Goal: Information Seeking & Learning: Check status

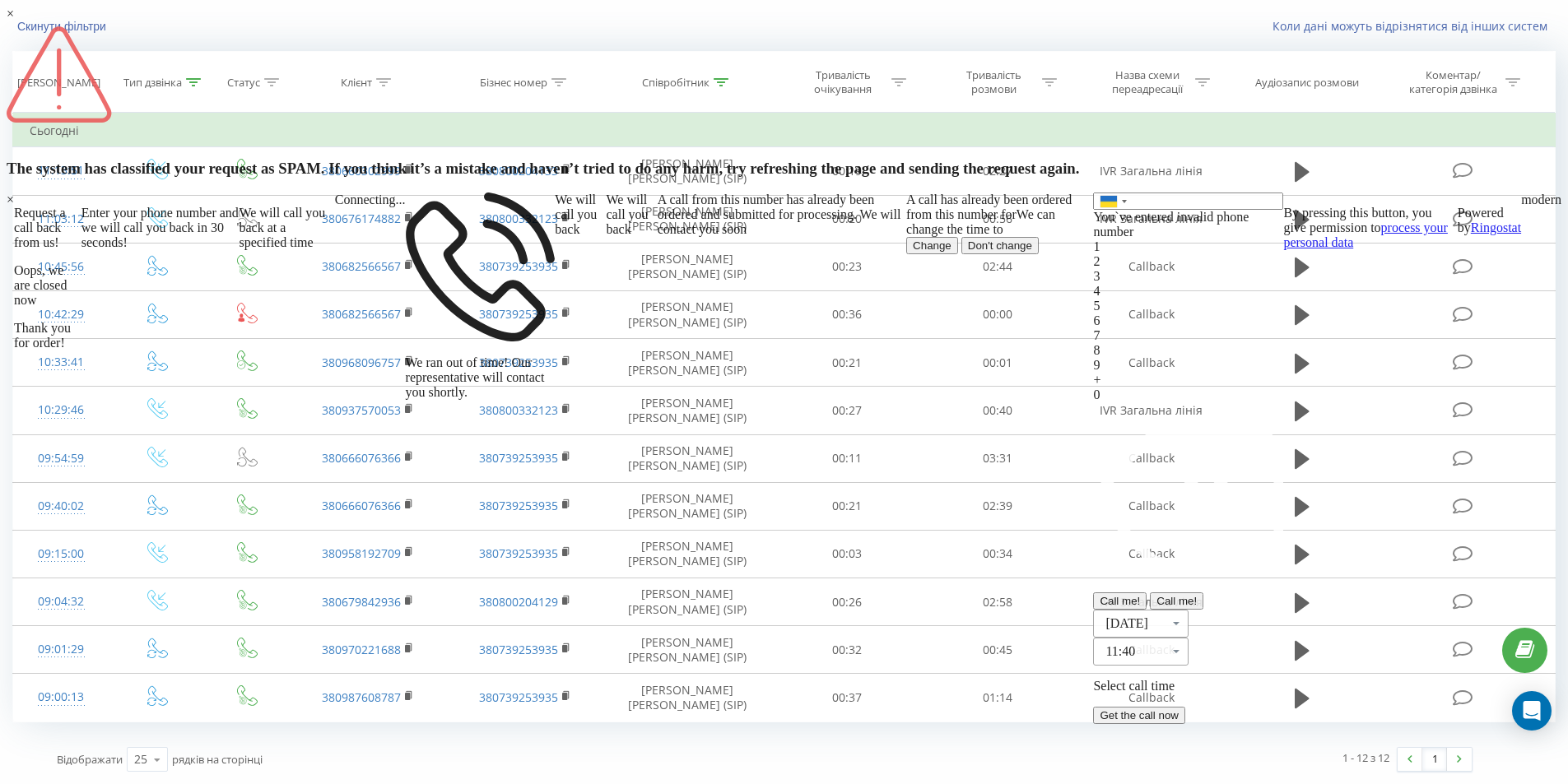
click at [14, 606] on div "×" at bounding box center [10, 458] width 8 height 532
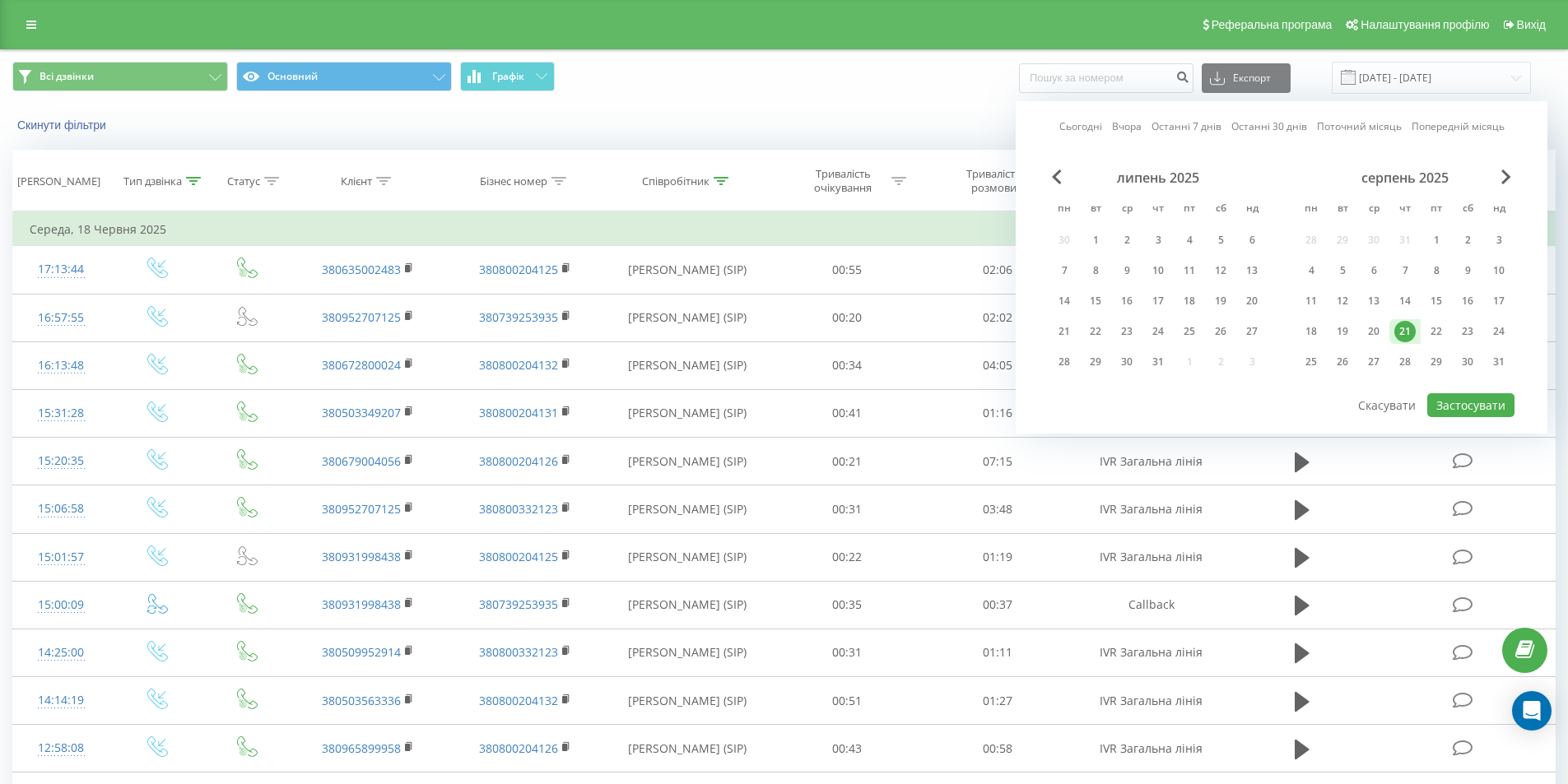
click at [1405, 325] on div "21" at bounding box center [1404, 331] width 22 height 22
click at [1480, 401] on button "Застосувати" at bounding box center [1470, 404] width 87 height 24
type input "[DATE] - [DATE]"
